Goal: Task Accomplishment & Management: Manage account settings

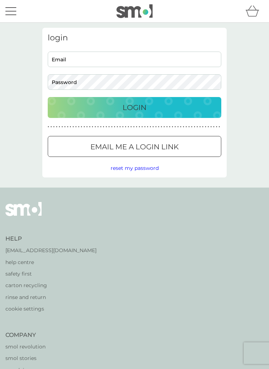
click at [83, 62] on input "Email" at bounding box center [134, 60] width 173 height 16
type input "[EMAIL_ADDRESS][DOMAIN_NAME]"
click at [134, 108] on button "Login" at bounding box center [134, 107] width 173 height 21
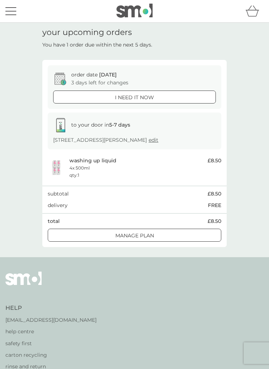
click at [13, 12] on button "menu" at bounding box center [10, 11] width 11 height 14
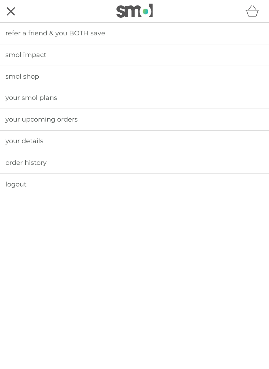
click at [46, 97] on span "your smol plans" at bounding box center [31, 98] width 52 height 8
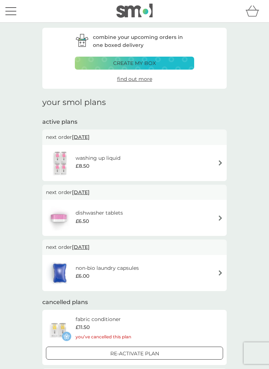
click at [215, 164] on div "washing up liquid £8.50" at bounding box center [134, 163] width 177 height 25
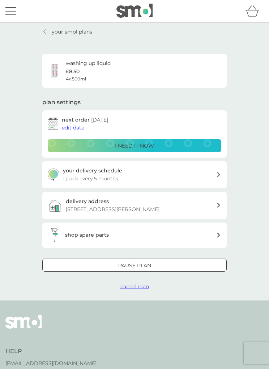
click at [73, 127] on span "edit date" at bounding box center [73, 128] width 22 height 6
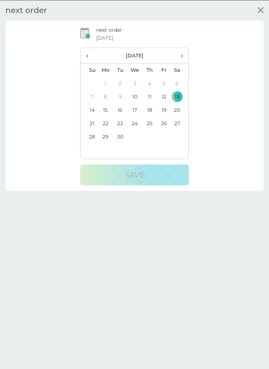
click at [182, 55] on span "›" at bounding box center [180, 55] width 6 height 15
click at [93, 108] on td "12" at bounding box center [89, 109] width 17 height 13
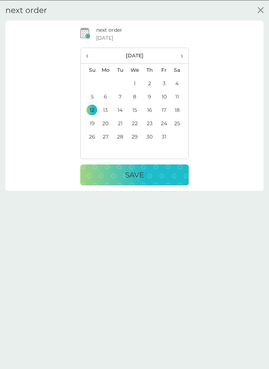
click at [138, 177] on p "Save" at bounding box center [134, 175] width 19 height 12
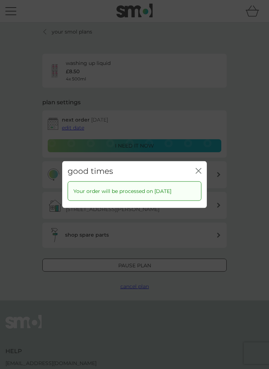
click at [201, 174] on icon "close" at bounding box center [198, 171] width 6 height 6
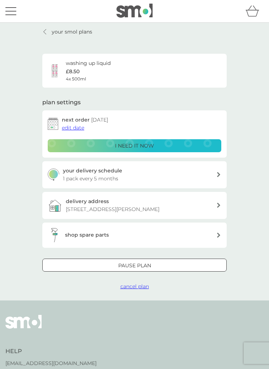
click at [48, 31] on link "your smol plans" at bounding box center [67, 32] width 50 height 8
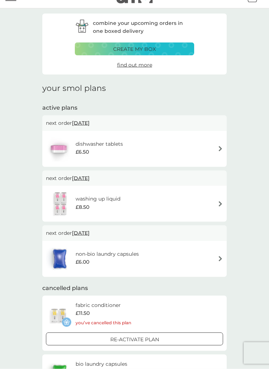
scroll to position [14, 0]
click at [90, 234] on span "14 Oct 2025" at bounding box center [81, 234] width 18 height 14
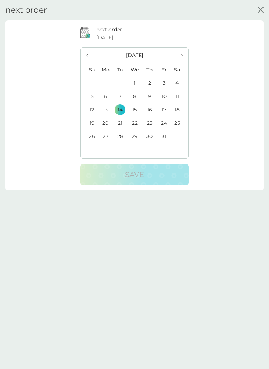
scroll to position [14, 0]
click at [93, 110] on td "12" at bounding box center [89, 109] width 17 height 13
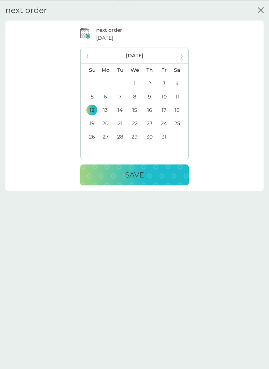
click at [139, 175] on p "Save" at bounding box center [134, 175] width 19 height 12
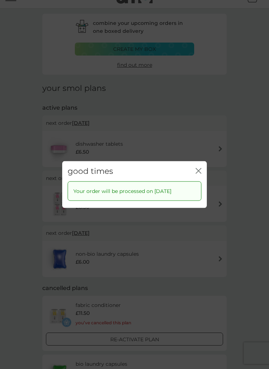
click at [199, 174] on icon "close" at bounding box center [198, 171] width 6 height 6
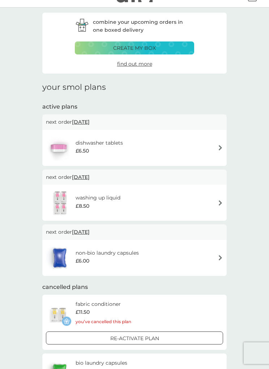
scroll to position [0, 0]
